Goal: Go to known website: Access a specific website the user already knows

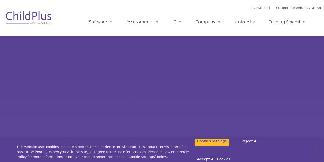
select select "MEDIUM"
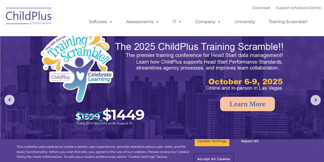
click at [233, 154] on button "Accept All Cookies" at bounding box center [213, 159] width 39 height 11
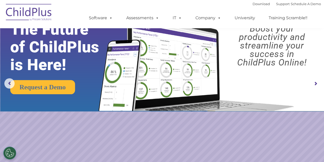
scroll to position [14, 0]
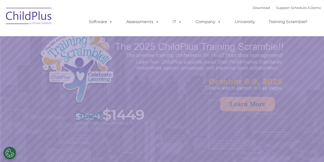
select select "MEDIUM"
